Goal: Understand site structure: Understand site structure

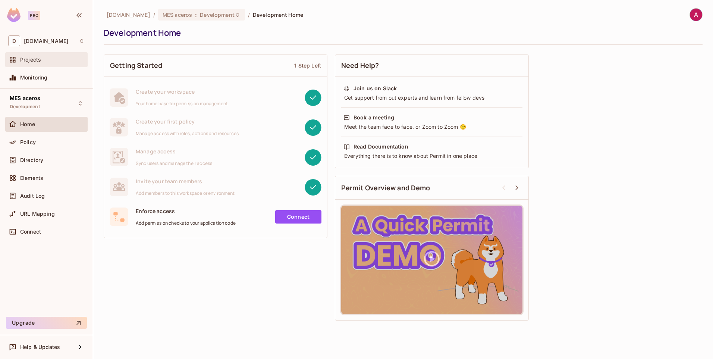
click at [40, 60] on span "Projects" at bounding box center [30, 60] width 21 height 6
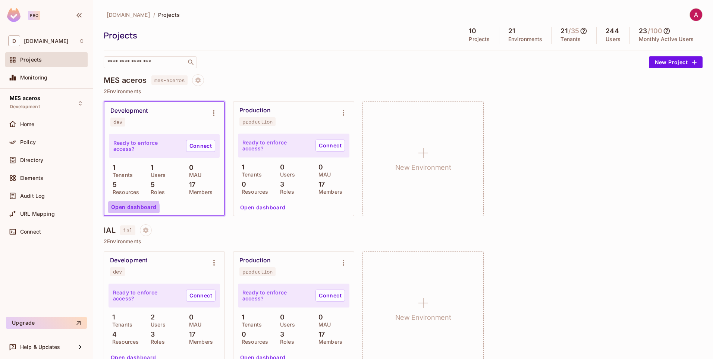
click at [127, 210] on button "Open dashboard" at bounding box center [133, 207] width 51 height 12
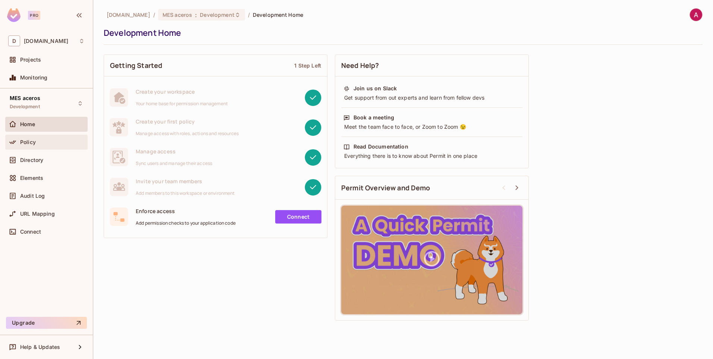
click at [30, 143] on span "Policy" at bounding box center [28, 142] width 16 height 6
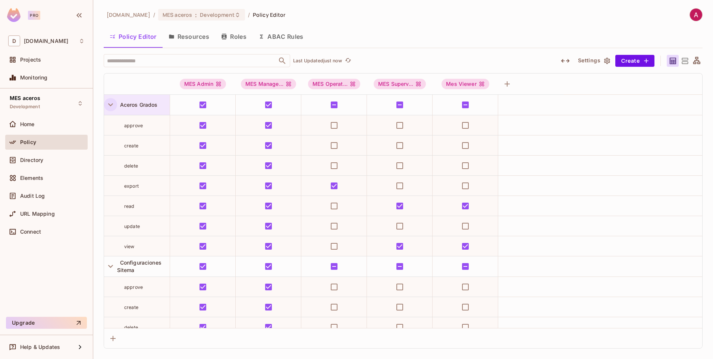
click at [112, 104] on icon "button" at bounding box center [110, 104] width 5 height 3
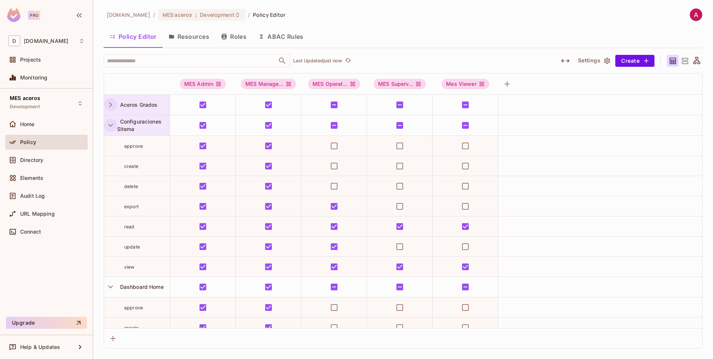
click at [111, 124] on icon "button" at bounding box center [111, 125] width 10 height 10
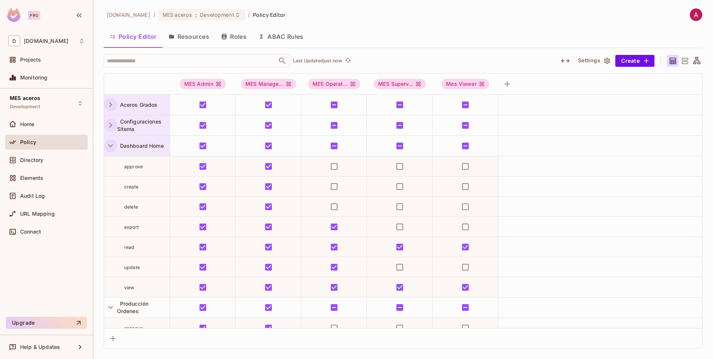
click at [110, 144] on icon "button" at bounding box center [111, 146] width 10 height 10
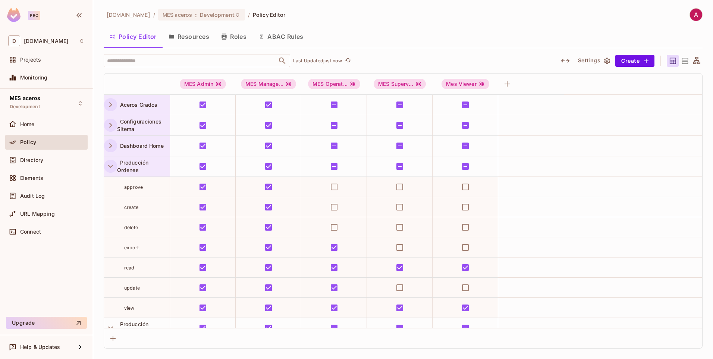
click at [109, 168] on icon "button" at bounding box center [111, 166] width 10 height 10
click at [110, 184] on icon "button" at bounding box center [111, 187] width 10 height 10
